Goal: Transaction & Acquisition: Purchase product/service

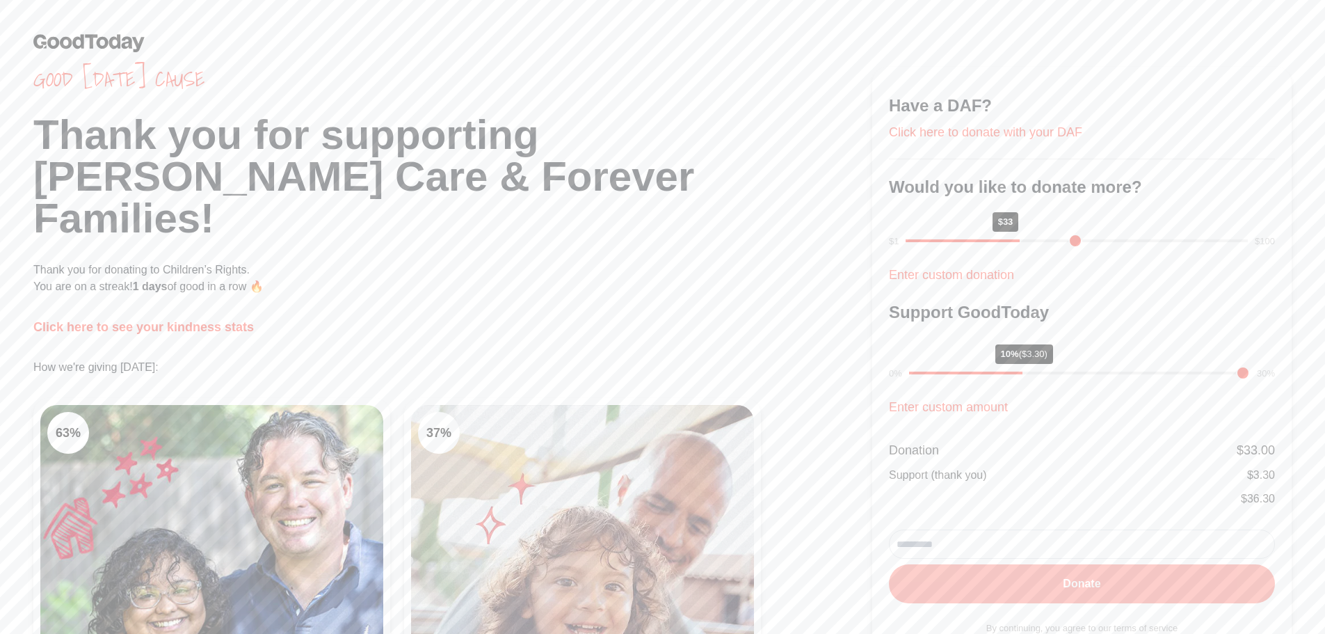
click at [1027, 593] on button "Donate" at bounding box center [1082, 583] width 386 height 39
click at [976, 587] on button "Donate" at bounding box center [1082, 583] width 386 height 39
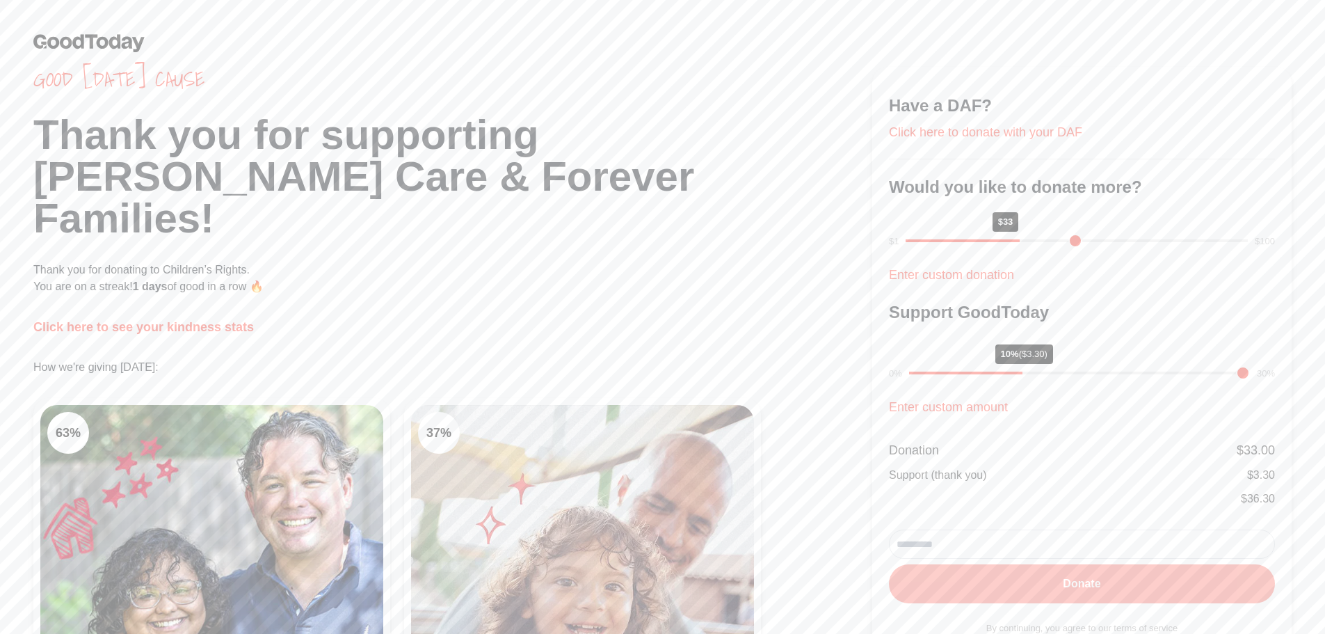
click at [986, 600] on button "Donate" at bounding box center [1082, 583] width 386 height 39
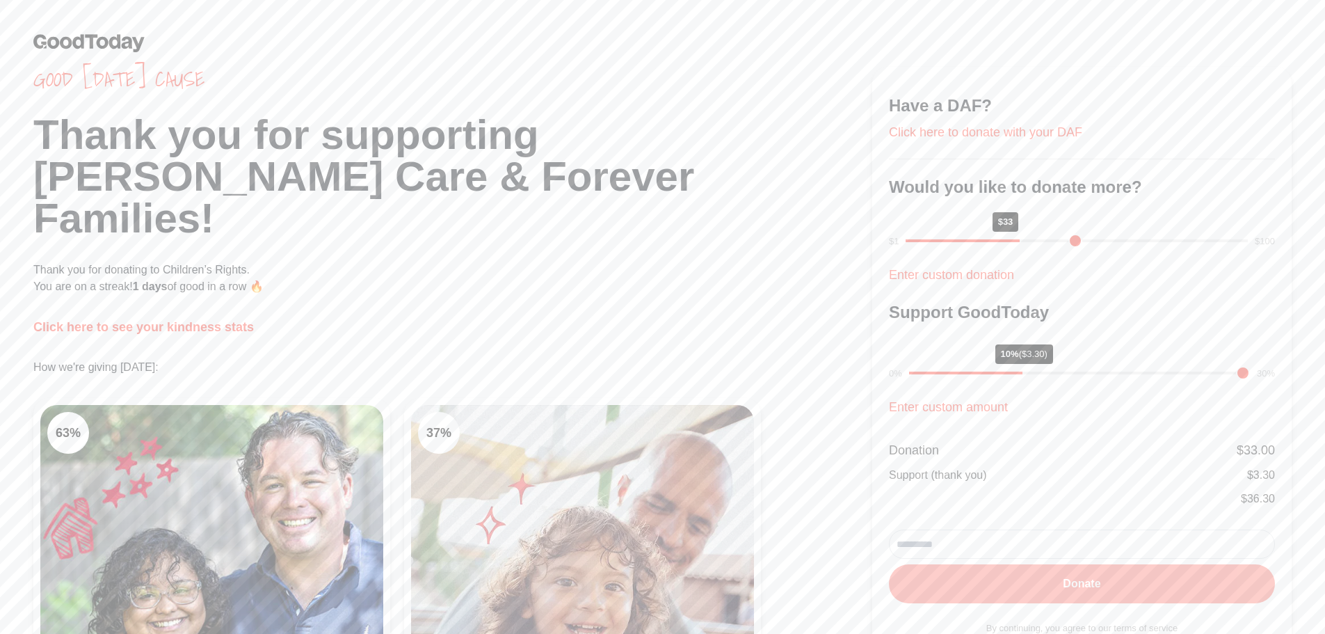
click at [990, 581] on button "Donate" at bounding box center [1082, 583] width 386 height 39
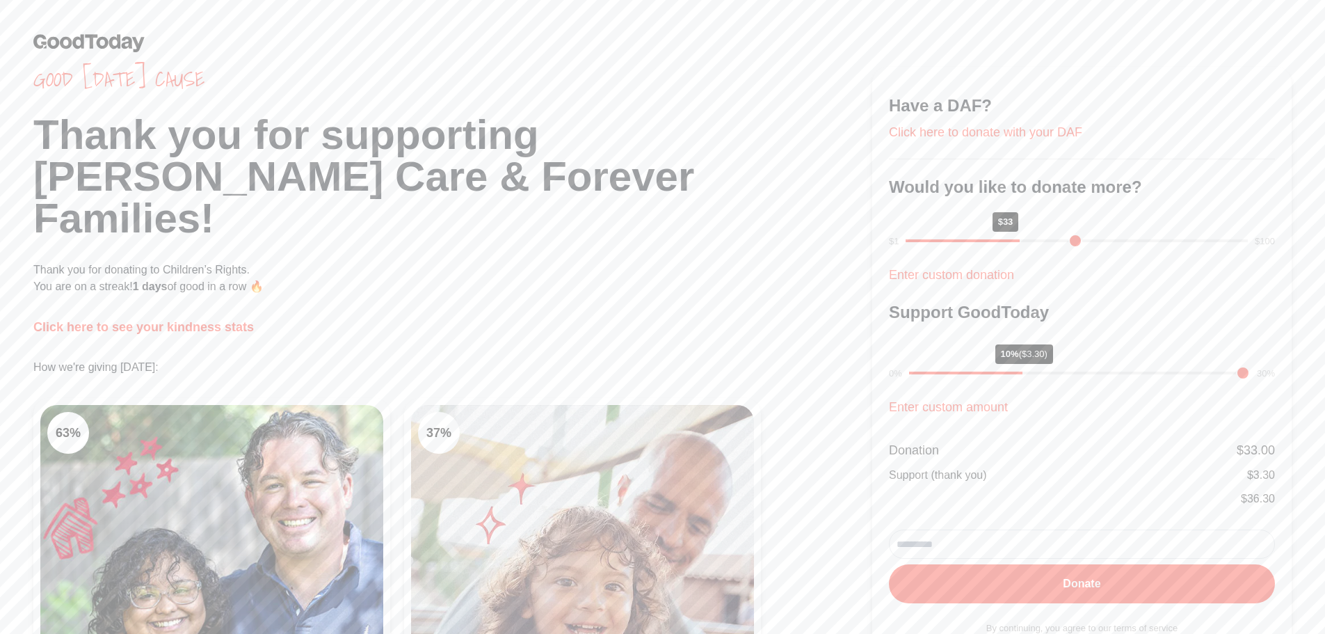
click at [716, 263] on div "Good [DATE] cause Thank you for supporting [PERSON_NAME] Care & Forever Familie…" at bounding box center [452, 487] width 839 height 841
